Goal: Transaction & Acquisition: Purchase product/service

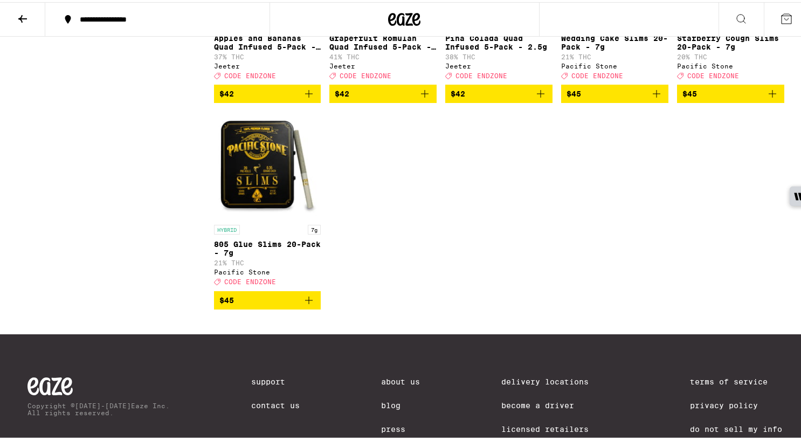
scroll to position [1175, 0]
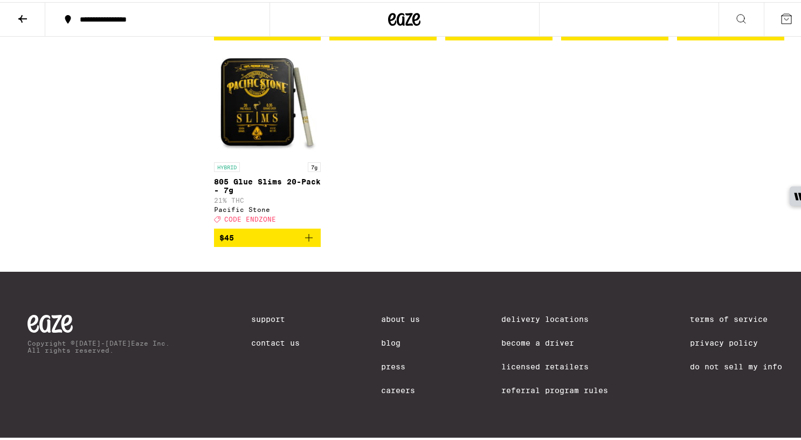
click at [417, 18] on div at bounding box center [405, 17] width 270 height 35
click at [404, 18] on icon at bounding box center [405, 17] width 16 height 13
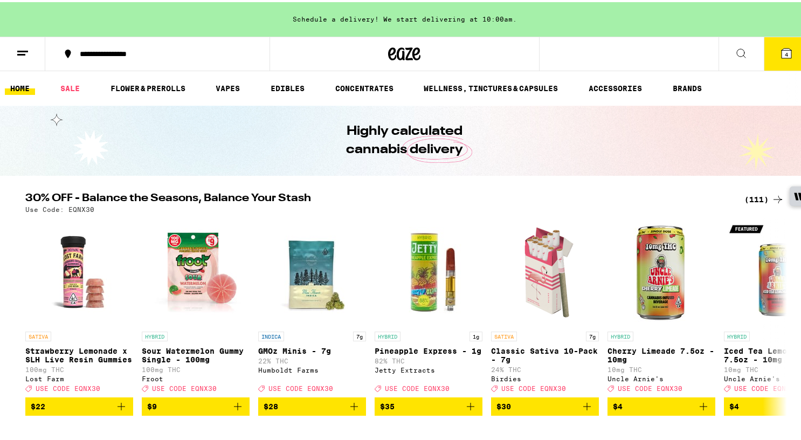
click at [753, 196] on div "(111)" at bounding box center [765, 197] width 40 height 13
